Goal: Transaction & Acquisition: Download file/media

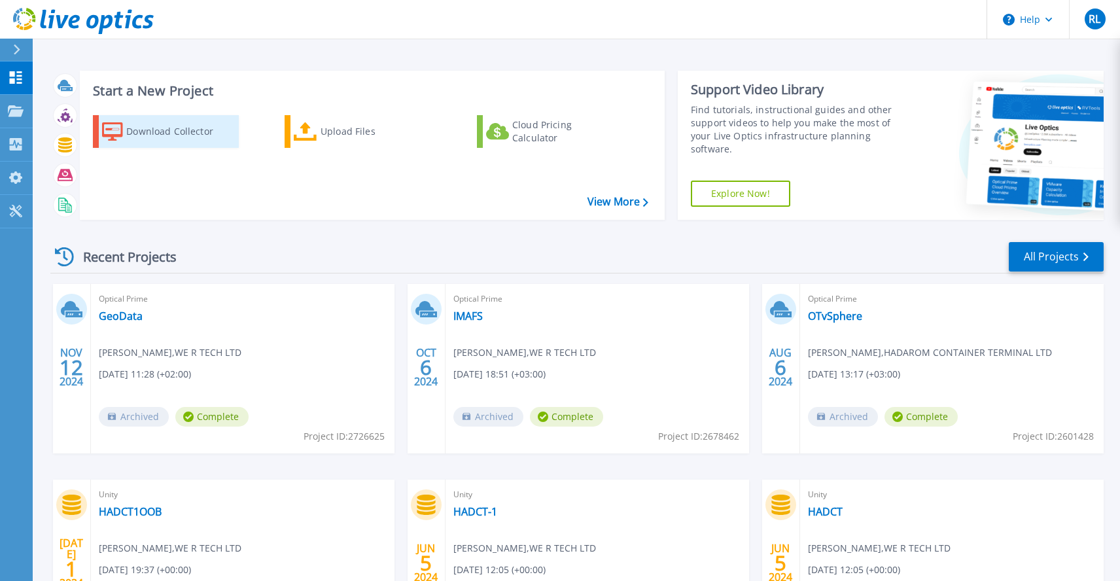
click at [176, 130] on div "Download Collector" at bounding box center [178, 131] width 105 height 26
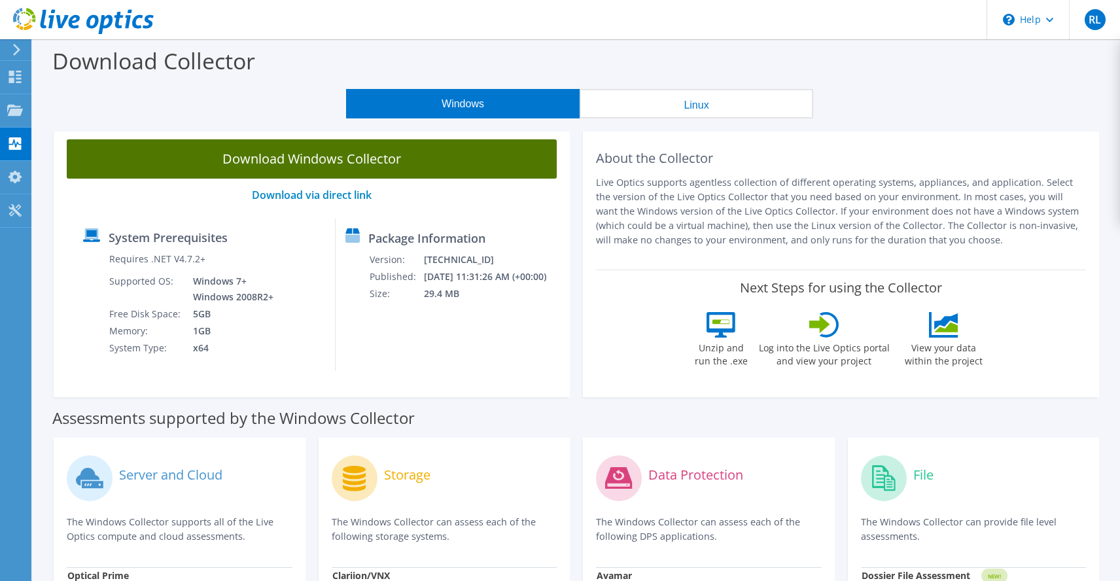
click at [326, 156] on link "Download Windows Collector" at bounding box center [312, 158] width 490 height 39
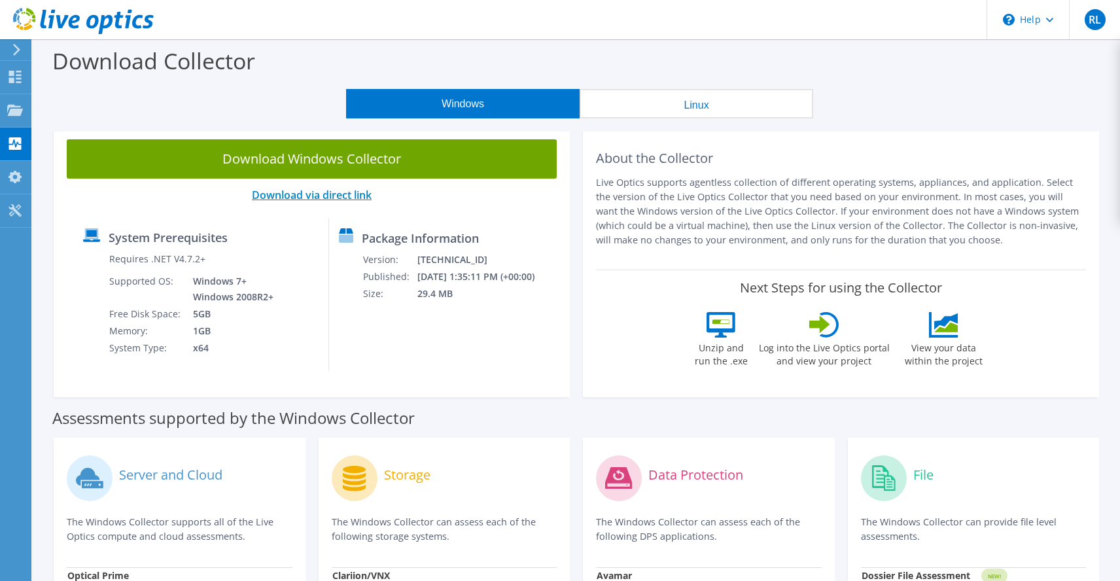
click at [305, 200] on link "Download via direct link" at bounding box center [312, 195] width 120 height 14
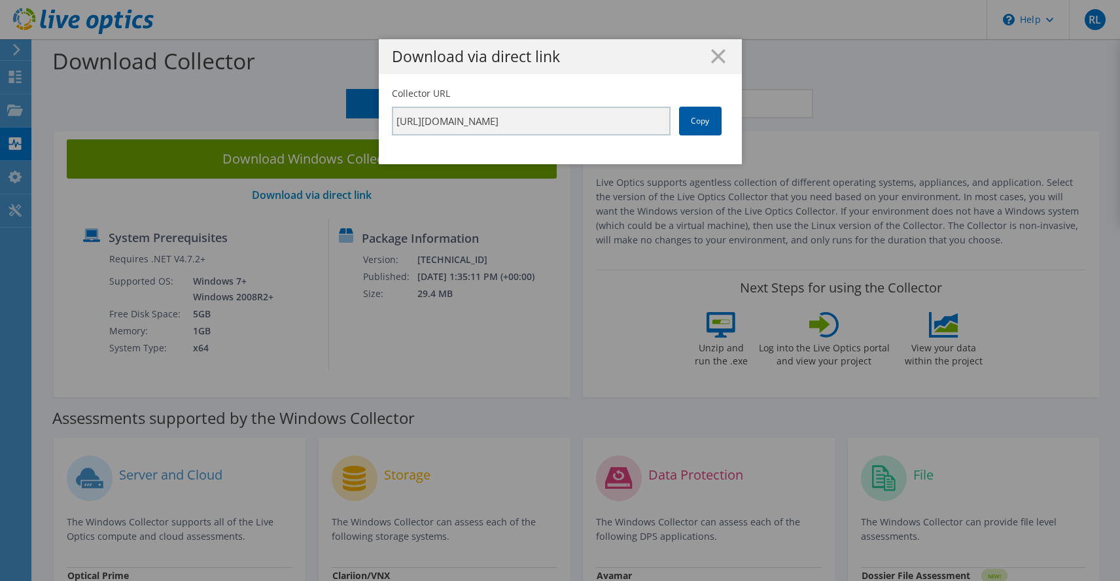
click at [705, 127] on link "Copy" at bounding box center [700, 121] width 43 height 29
